Goal: Browse casually: Explore the website without a specific task or goal

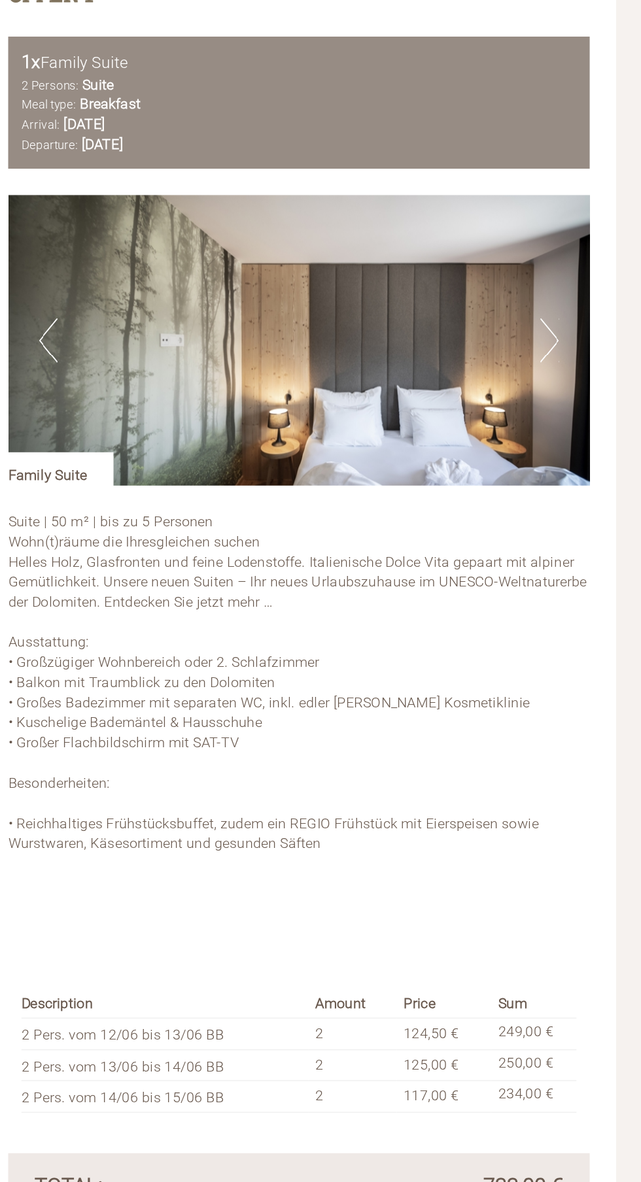
scroll to position [550, 0]
click at [527, 539] on img at bounding box center [320, 551] width 431 height 216
click at [520, 560] on img at bounding box center [320, 551] width 431 height 216
click at [499, 558] on button "Next" at bounding box center [506, 551] width 14 height 33
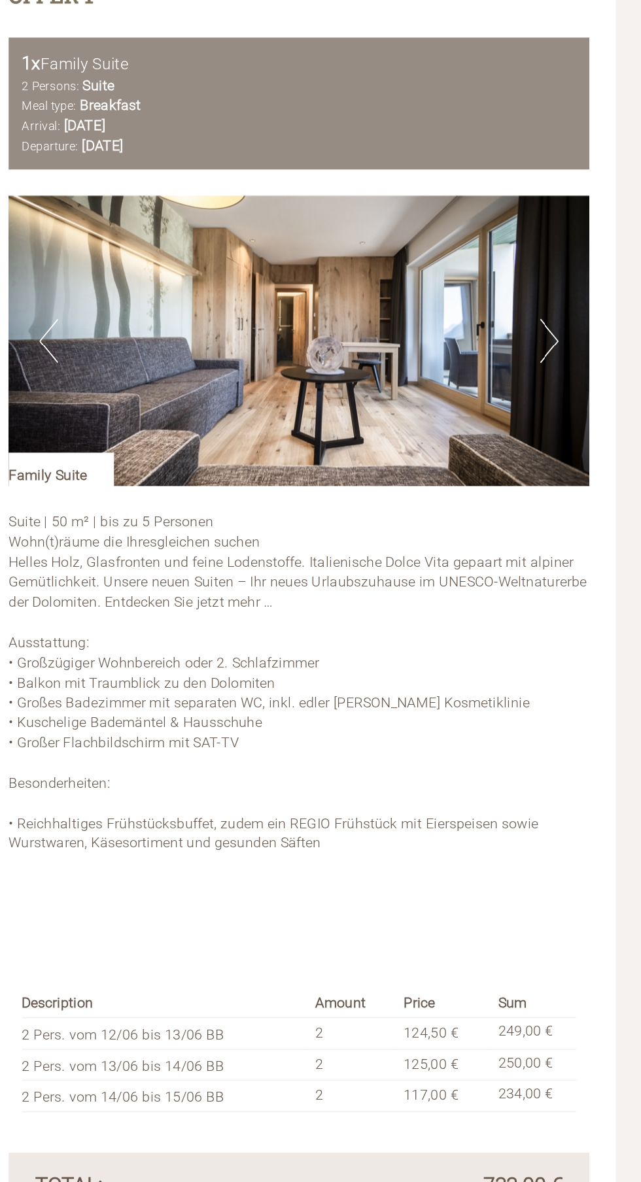
click at [501, 558] on button "Next" at bounding box center [506, 551] width 14 height 33
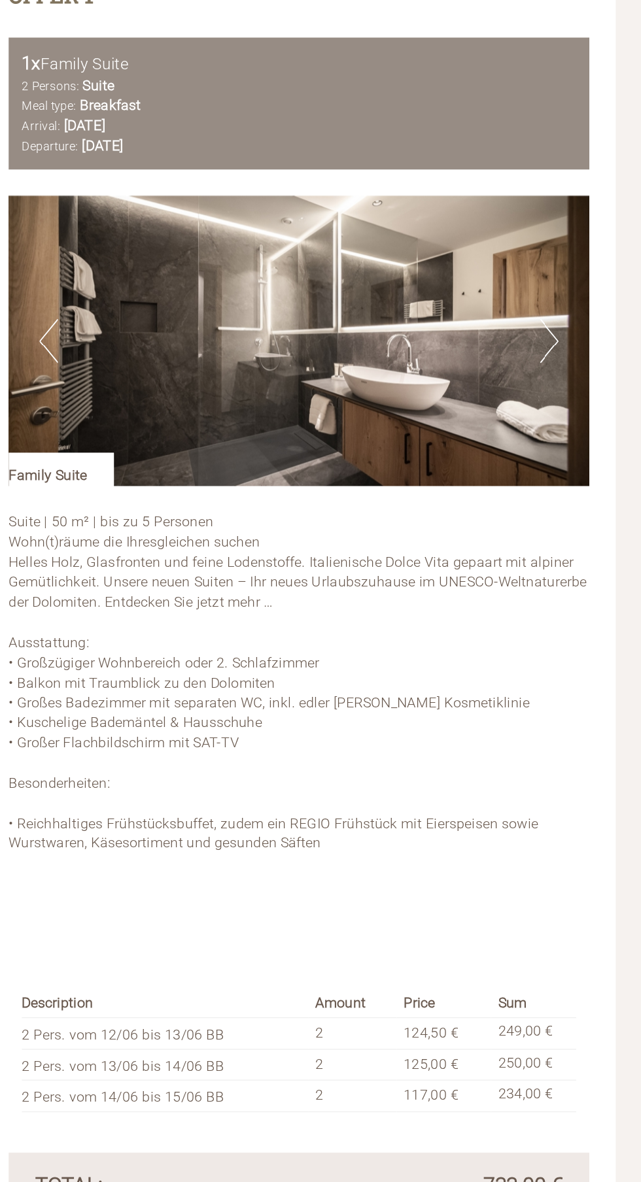
click at [500, 560] on button "Next" at bounding box center [506, 551] width 14 height 33
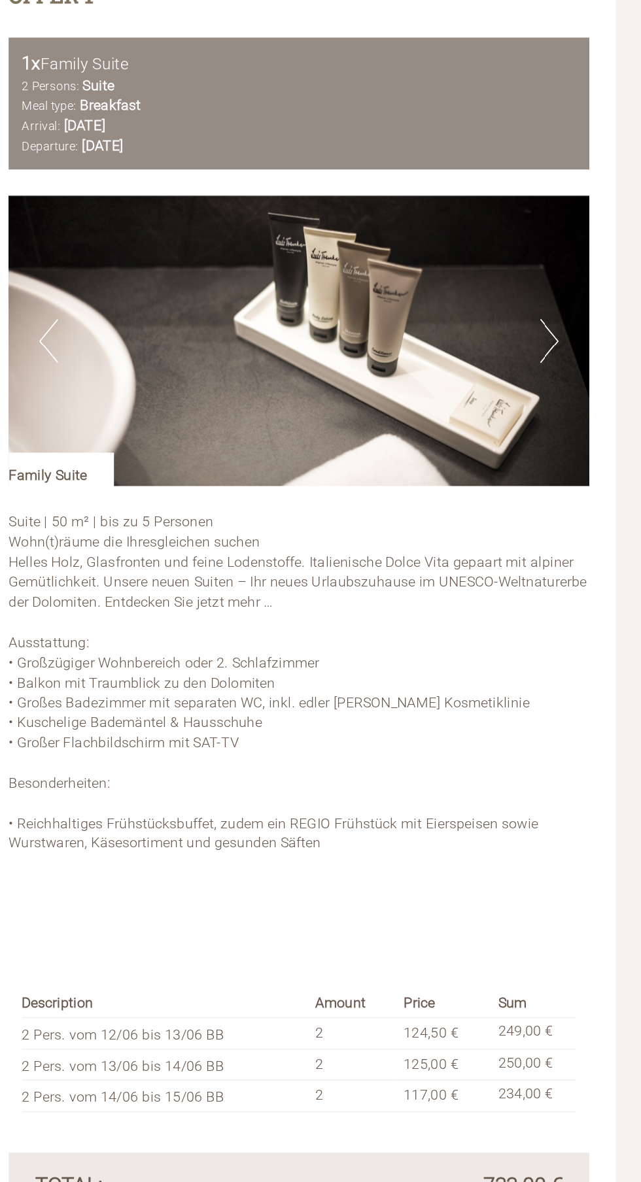
click at [514, 547] on img at bounding box center [320, 551] width 431 height 216
click at [514, 548] on img at bounding box center [320, 551] width 431 height 216
click at [529, 541] on img at bounding box center [320, 551] width 431 height 216
click at [493, 561] on img at bounding box center [320, 551] width 431 height 216
click at [495, 561] on img at bounding box center [320, 551] width 431 height 216
